Goal: Find contact information: Find contact information

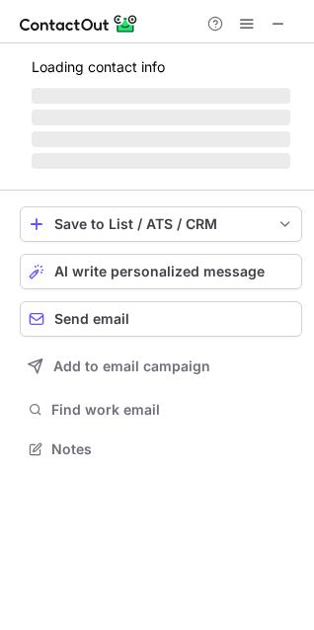
scroll to position [9, 9]
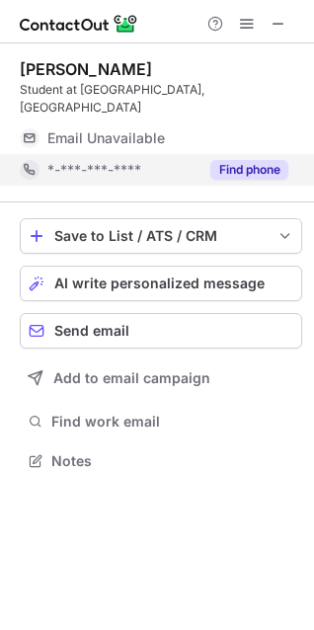
click at [235, 160] on button "Find phone" at bounding box center [249, 170] width 78 height 20
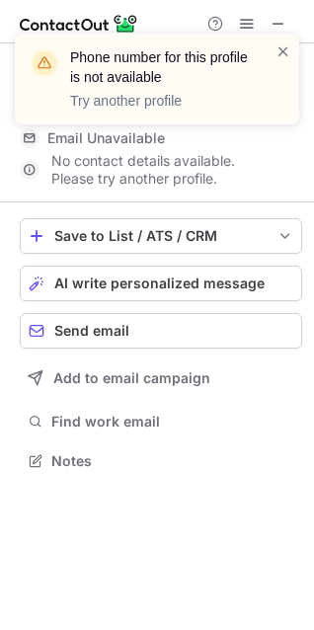
click at [279, 40] on div "Phone number for this profile is not available Try another profile" at bounding box center [157, 79] width 284 height 91
click at [279, 49] on span at bounding box center [283, 51] width 16 height 20
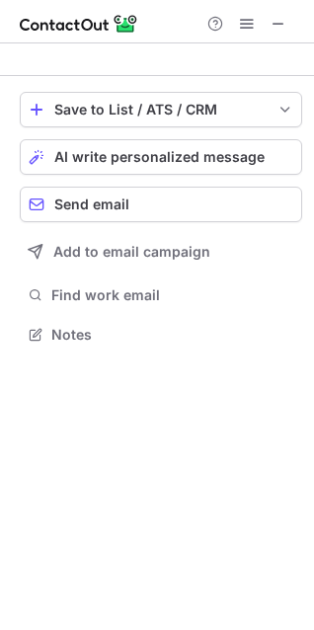
scroll to position [429, 314]
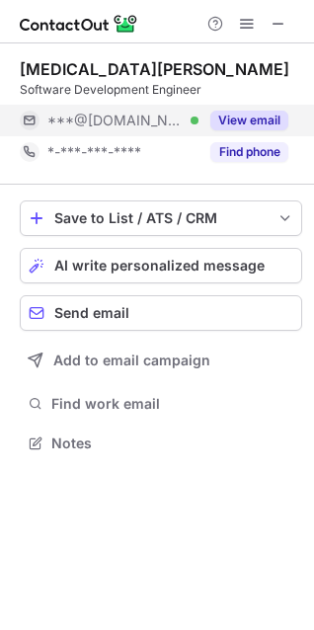
click at [255, 124] on button "View email" at bounding box center [249, 121] width 78 height 20
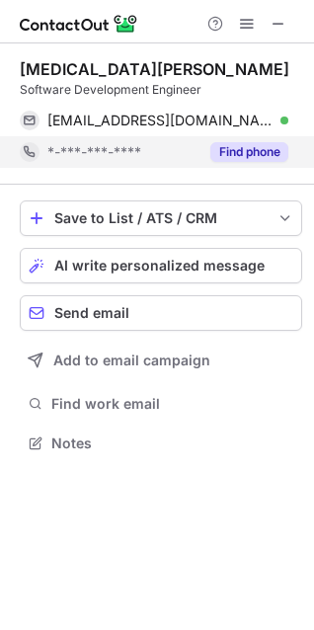
click at [257, 142] on button "Find phone" at bounding box center [249, 152] width 78 height 20
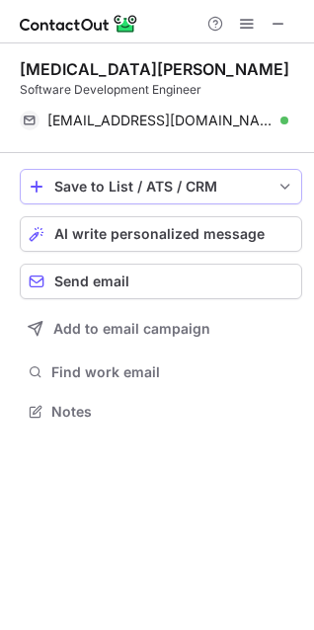
scroll to position [397, 314]
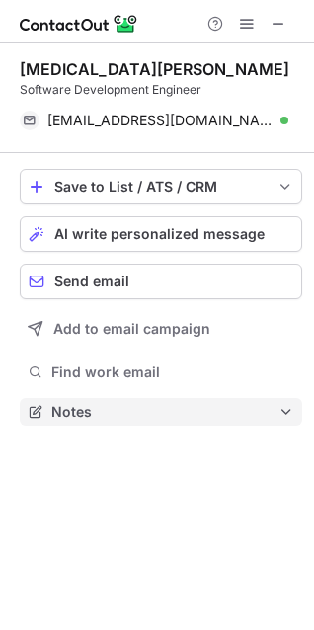
click at [66, 414] on span "Notes" at bounding box center [164, 412] width 227 height 18
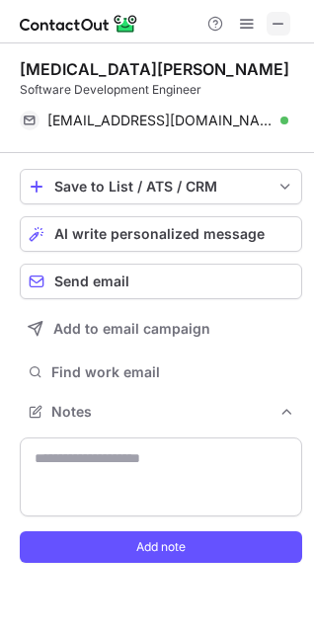
click at [276, 21] on span at bounding box center [279, 24] width 16 height 16
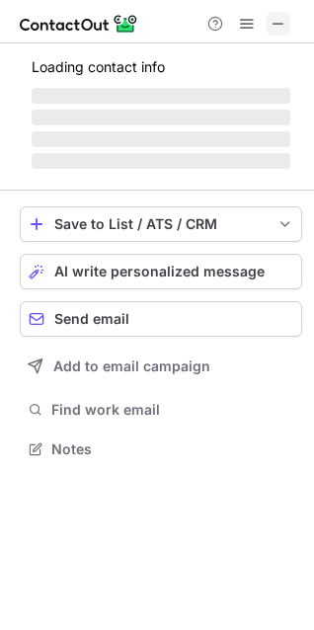
scroll to position [446, 314]
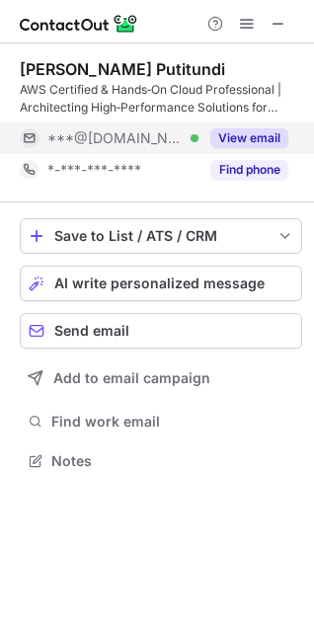
click at [282, 147] on button "View email" at bounding box center [249, 138] width 78 height 20
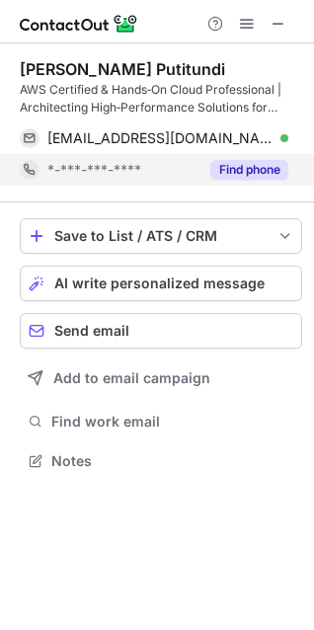
click at [271, 166] on button "Find phone" at bounding box center [249, 170] width 78 height 20
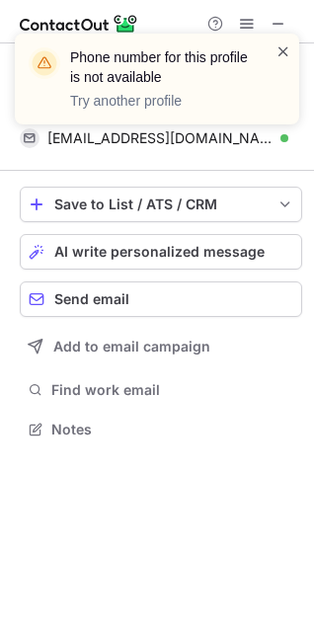
scroll to position [415, 314]
click at [282, 48] on span at bounding box center [283, 51] width 16 height 20
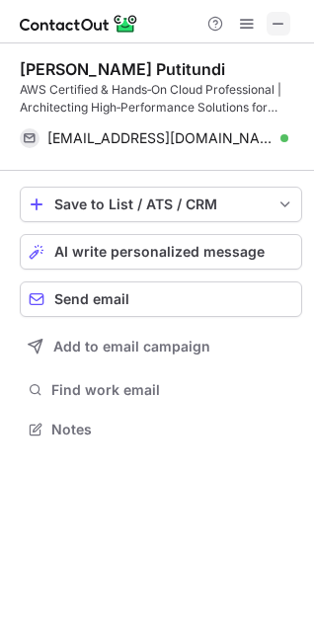
click at [275, 18] on span at bounding box center [279, 24] width 16 height 16
click at [274, 24] on span at bounding box center [279, 24] width 16 height 16
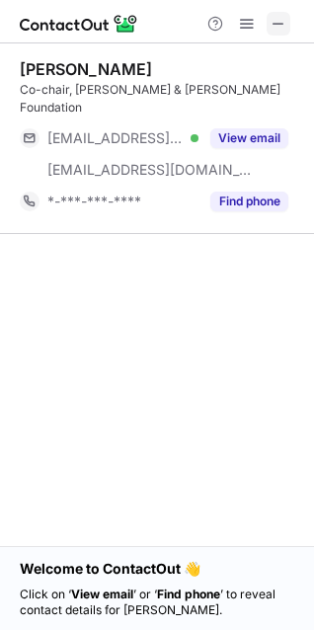
click at [276, 27] on span at bounding box center [279, 24] width 16 height 16
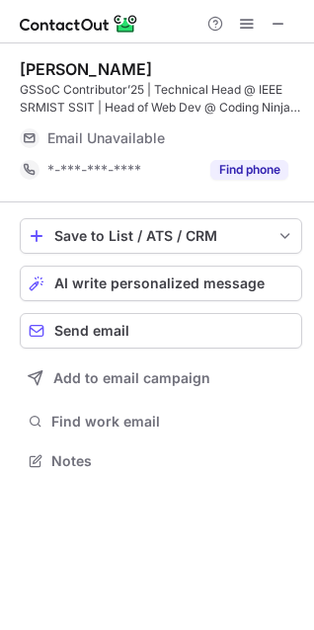
scroll to position [446, 314]
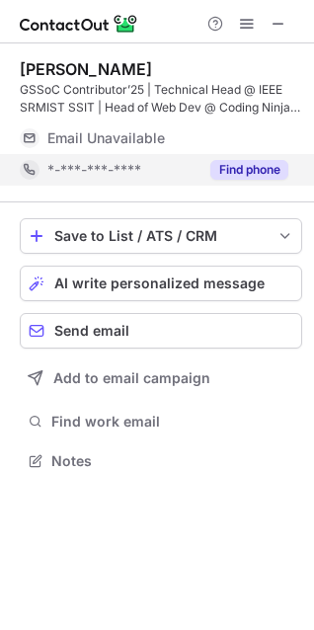
click at [284, 165] on button "Find phone" at bounding box center [249, 170] width 78 height 20
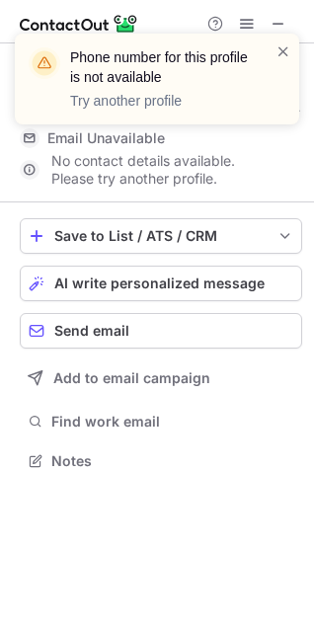
click at [166, 106] on p "Try another profile" at bounding box center [161, 101] width 182 height 20
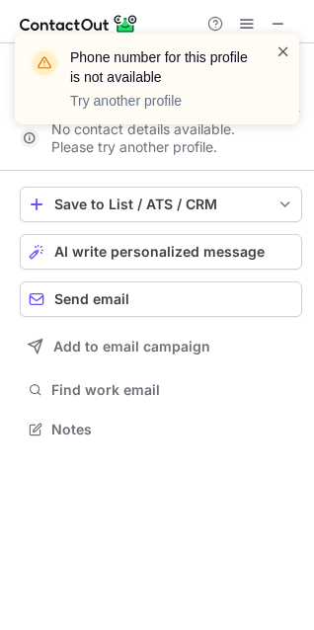
click at [289, 45] on span at bounding box center [283, 51] width 16 height 20
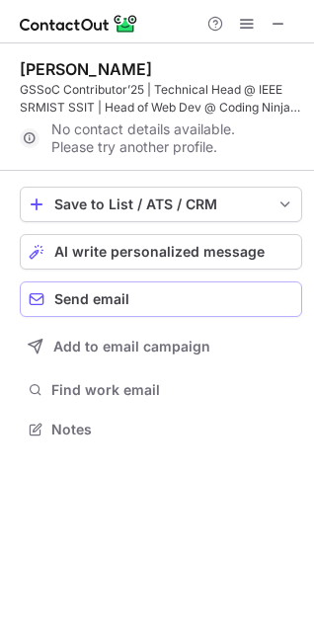
click at [149, 289] on button "Send email" at bounding box center [161, 299] width 282 height 36
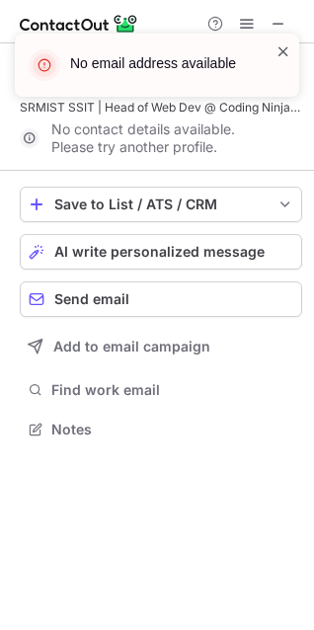
click at [279, 53] on span at bounding box center [283, 51] width 16 height 20
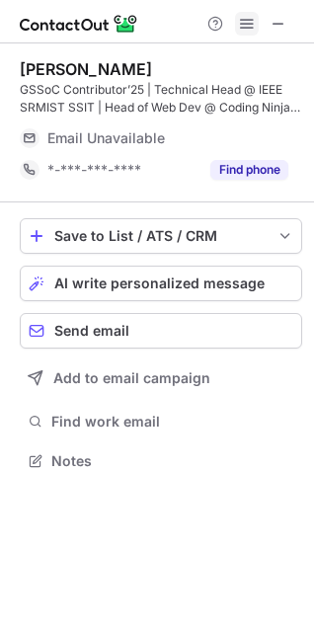
scroll to position [446, 314]
click at [253, 18] on span at bounding box center [247, 24] width 16 height 16
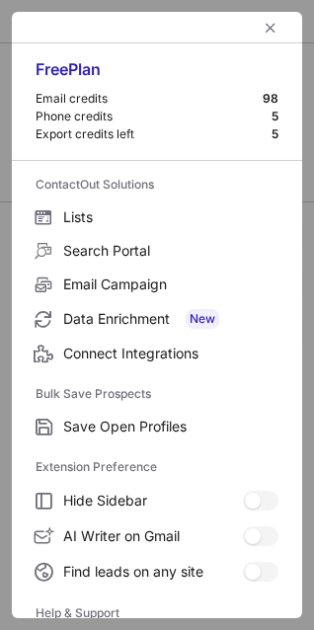
scroll to position [415, 314]
click at [263, 26] on span "left-button" at bounding box center [271, 28] width 16 height 16
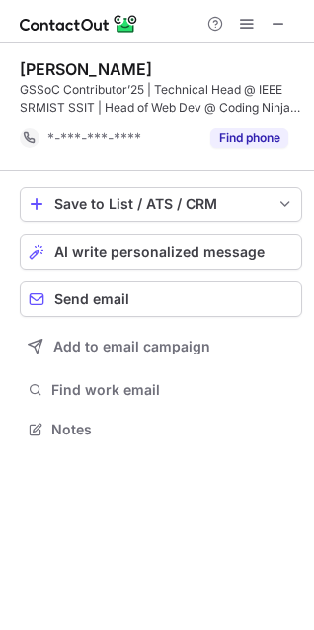
click at [265, 17] on div "Help & Support" at bounding box center [246, 24] width 95 height 24
